Goal: Book appointment/travel/reservation

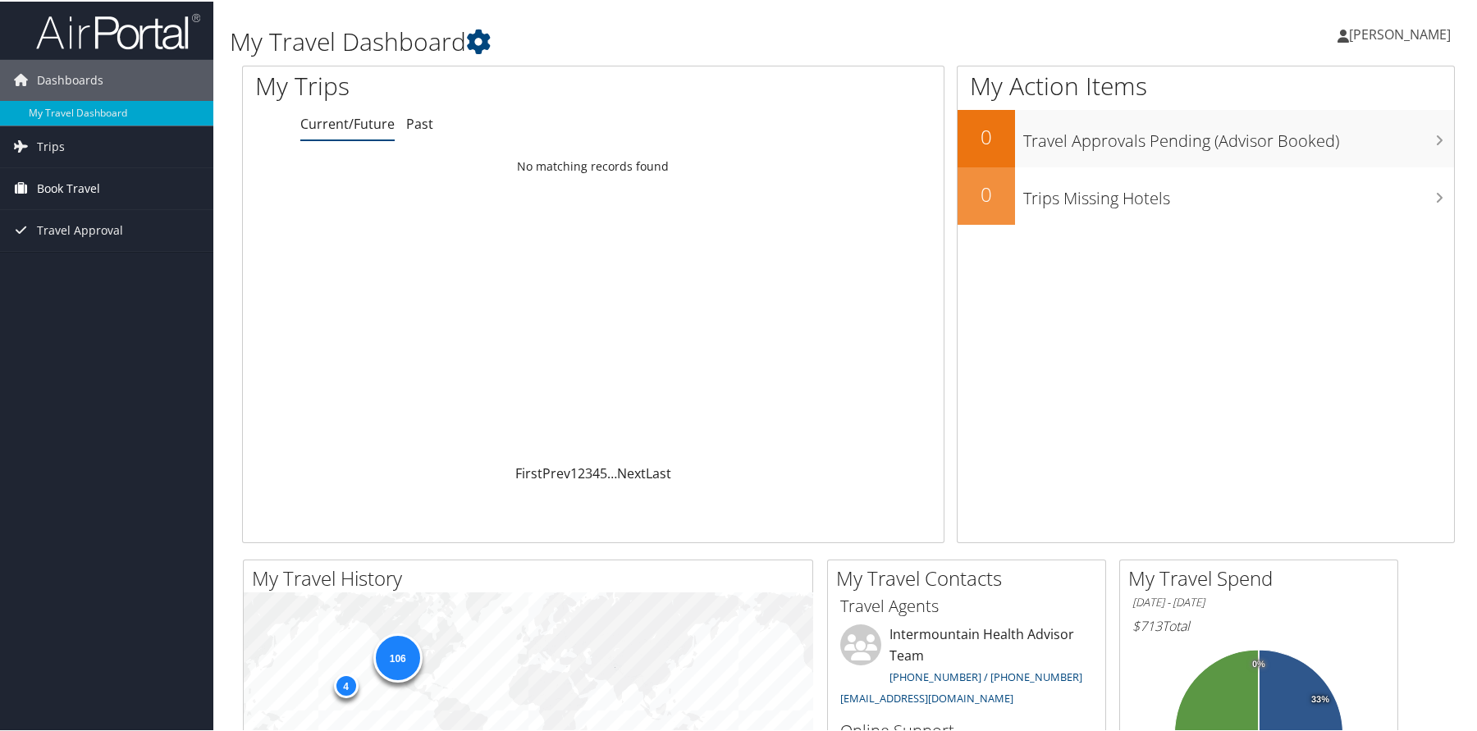
click at [57, 189] on span "Book Travel" at bounding box center [68, 187] width 63 height 41
click at [118, 274] on link "Book/Manage Online Trips" at bounding box center [106, 269] width 213 height 25
